Goal: Task Accomplishment & Management: Manage account settings

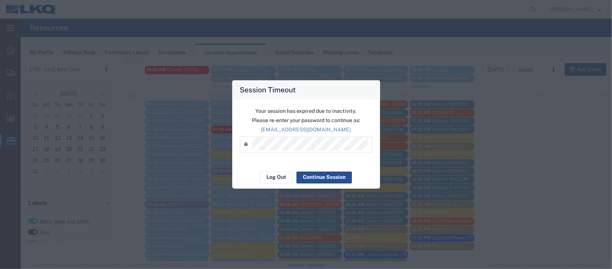
scroll to position [55, 0]
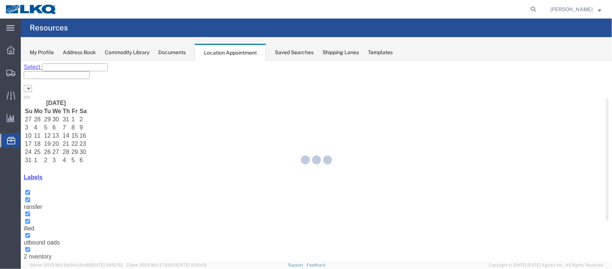
select select "27634"
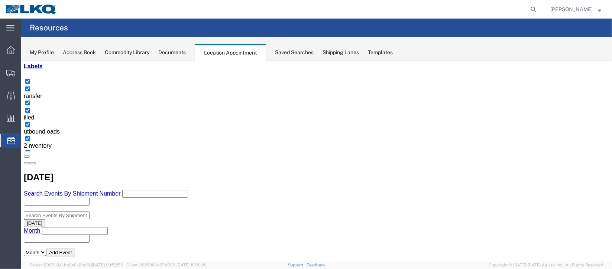
scroll to position [55, 0]
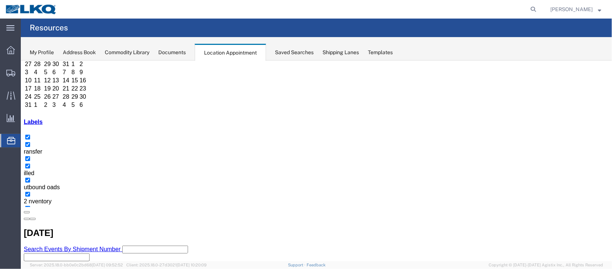
drag, startPoint x: 312, startPoint y: 130, endPoint x: 335, endPoint y: 134, distance: 23.0
select select "1"
select select
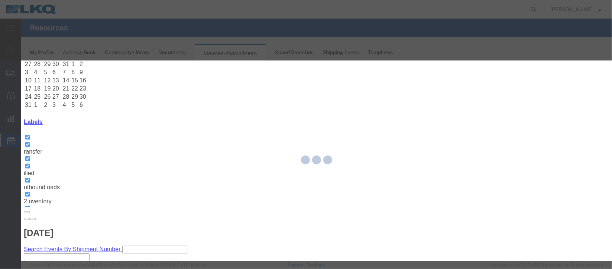
select select
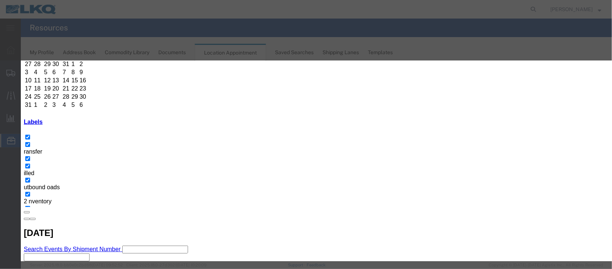
scroll to position [95, 0]
type input "de"
select select "40"
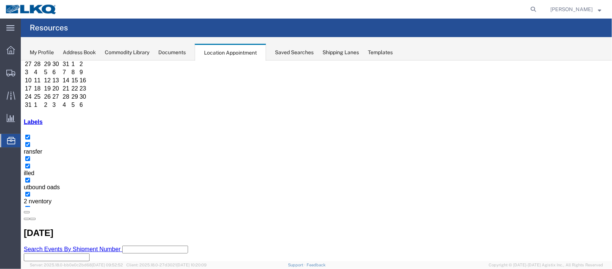
scroll to position [0, 0]
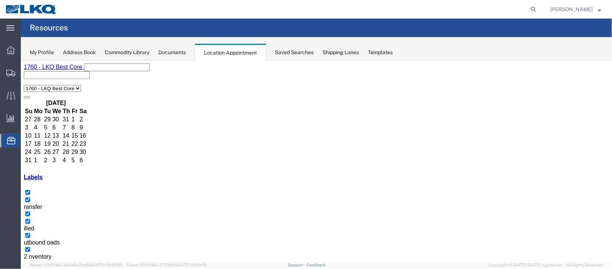
select select "100"
select select "1"
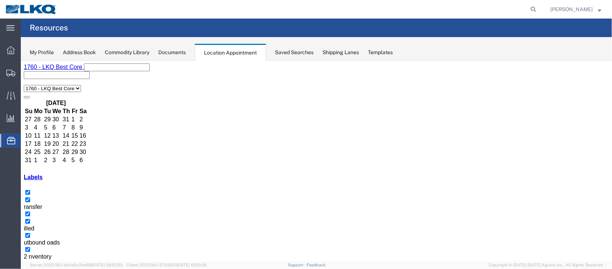
select select
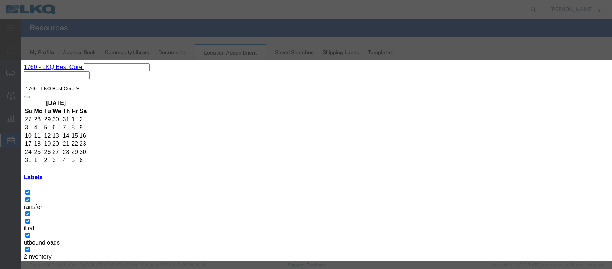
scroll to position [95, 0]
type input "de"
select select "40"
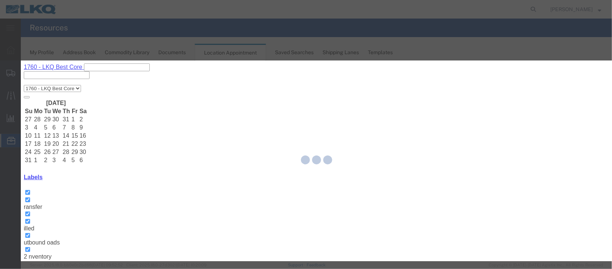
scroll to position [91, 0]
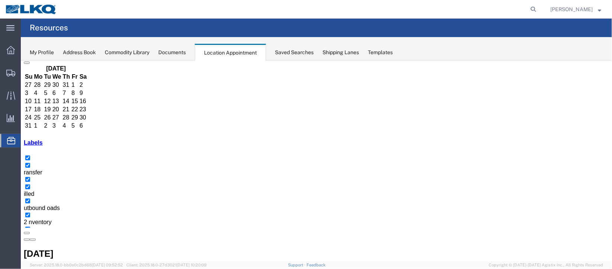
scroll to position [55, 0]
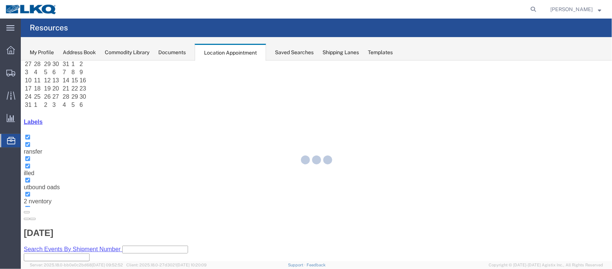
select select "100"
select select "1"
select select
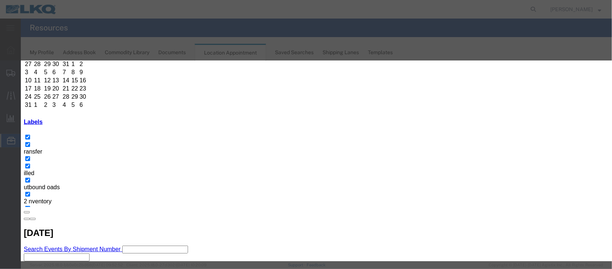
scroll to position [95, 0]
type input "de"
select select "40"
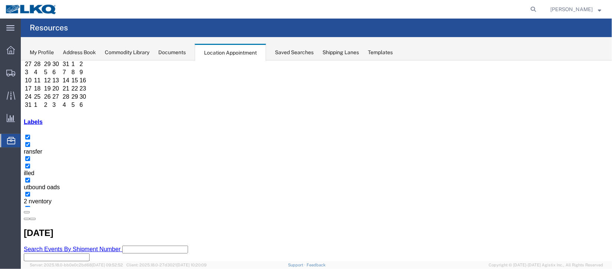
scroll to position [0, 0]
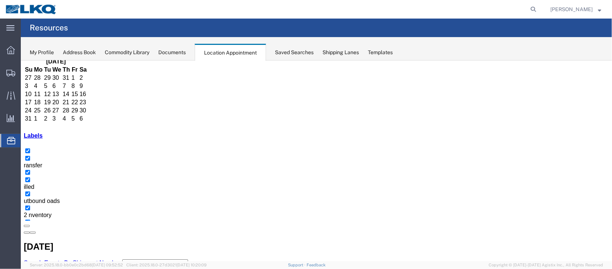
scroll to position [55, 0]
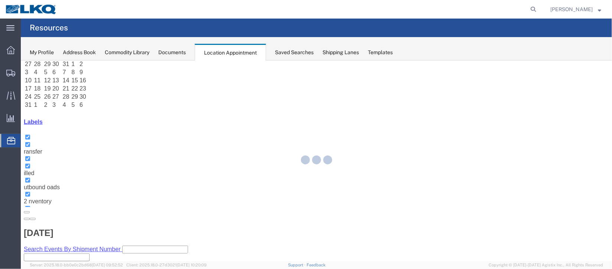
select select "100"
select select "1"
select select
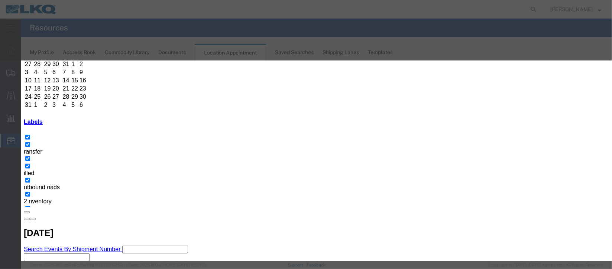
scroll to position [95, 0]
type input "de"
select select "40"
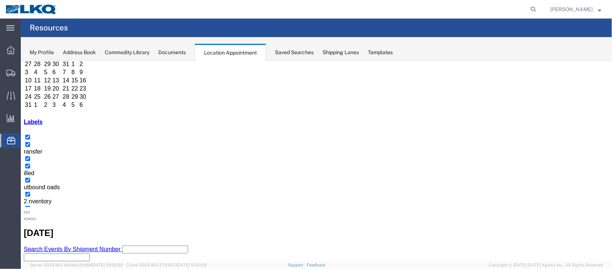
scroll to position [0, 0]
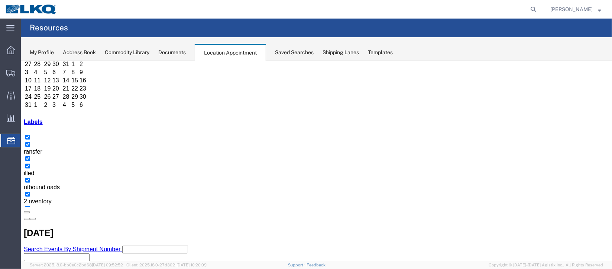
select select "1"
select select "24"
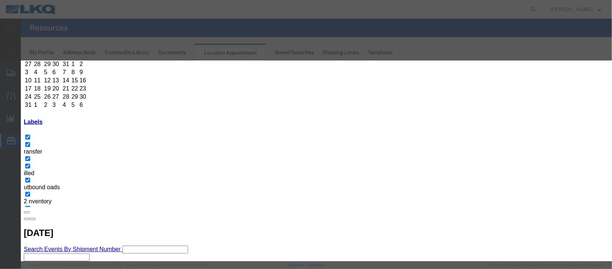
scroll to position [91, 0]
type input "de"
select select "40"
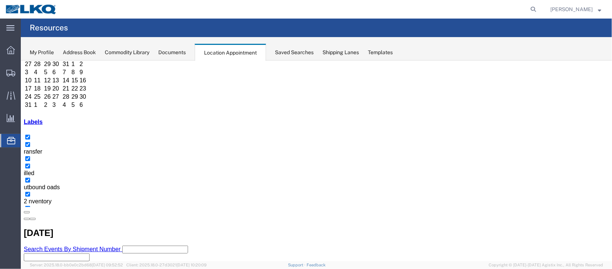
scroll to position [0, 0]
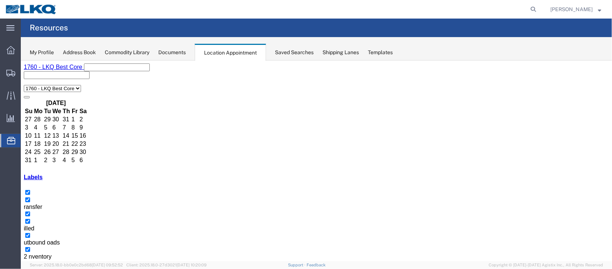
select select "1"
select select
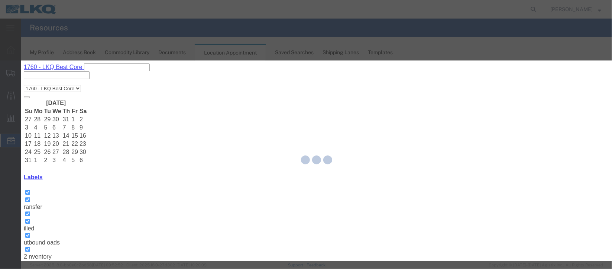
select select
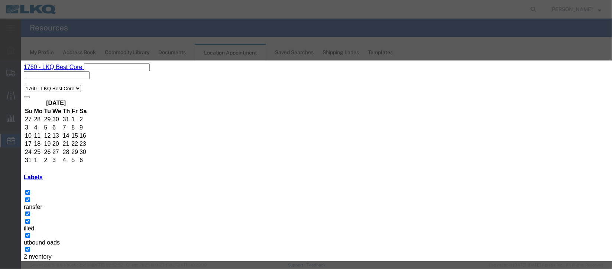
scroll to position [95, 0]
type input "de"
select select "40"
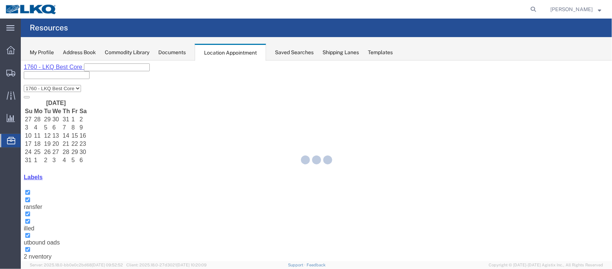
scroll to position [91, 0]
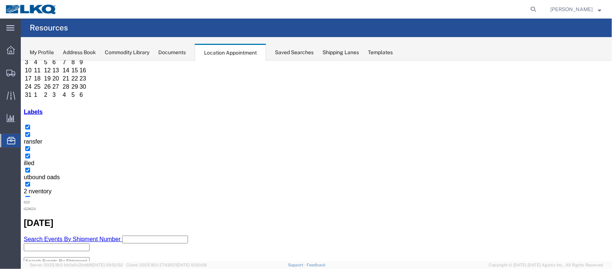
scroll to position [111, 0]
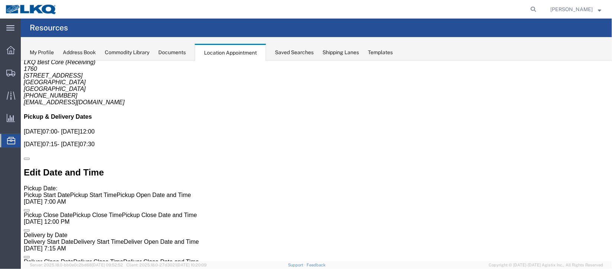
scroll to position [0, 0]
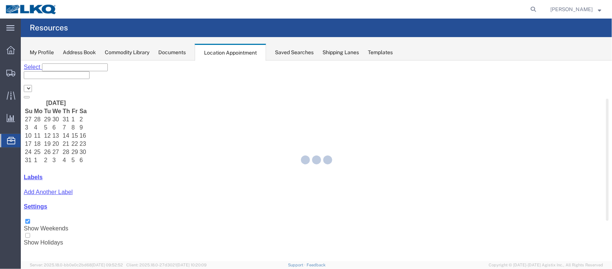
select select "27634"
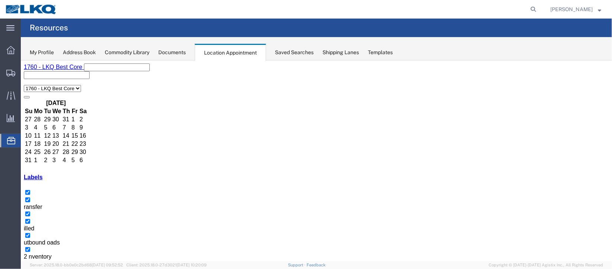
select select "1"
select select
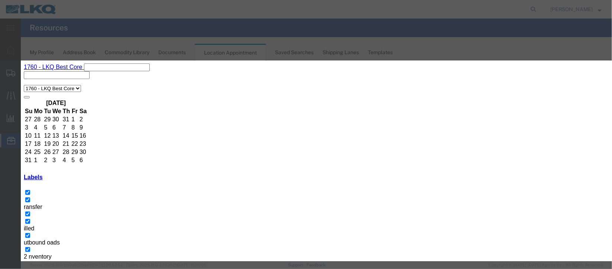
select select
type input "de"
select select "40"
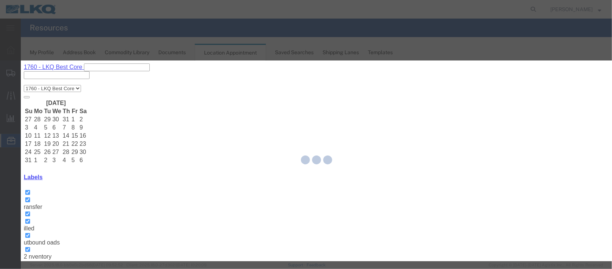
scroll to position [91, 0]
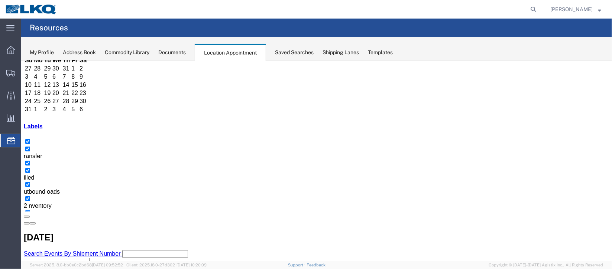
scroll to position [111, 0]
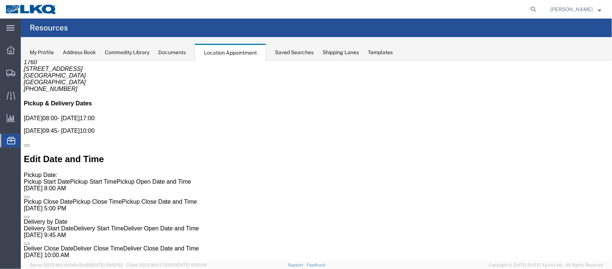
scroll to position [0, 0]
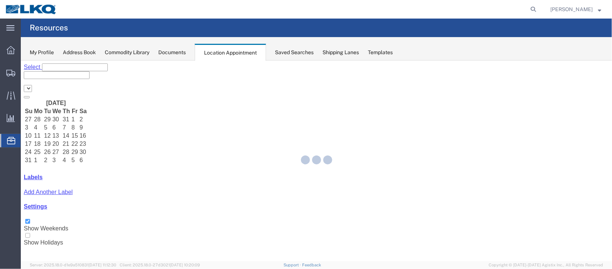
select select "27634"
